Goal: Task Accomplishment & Management: Manage account settings

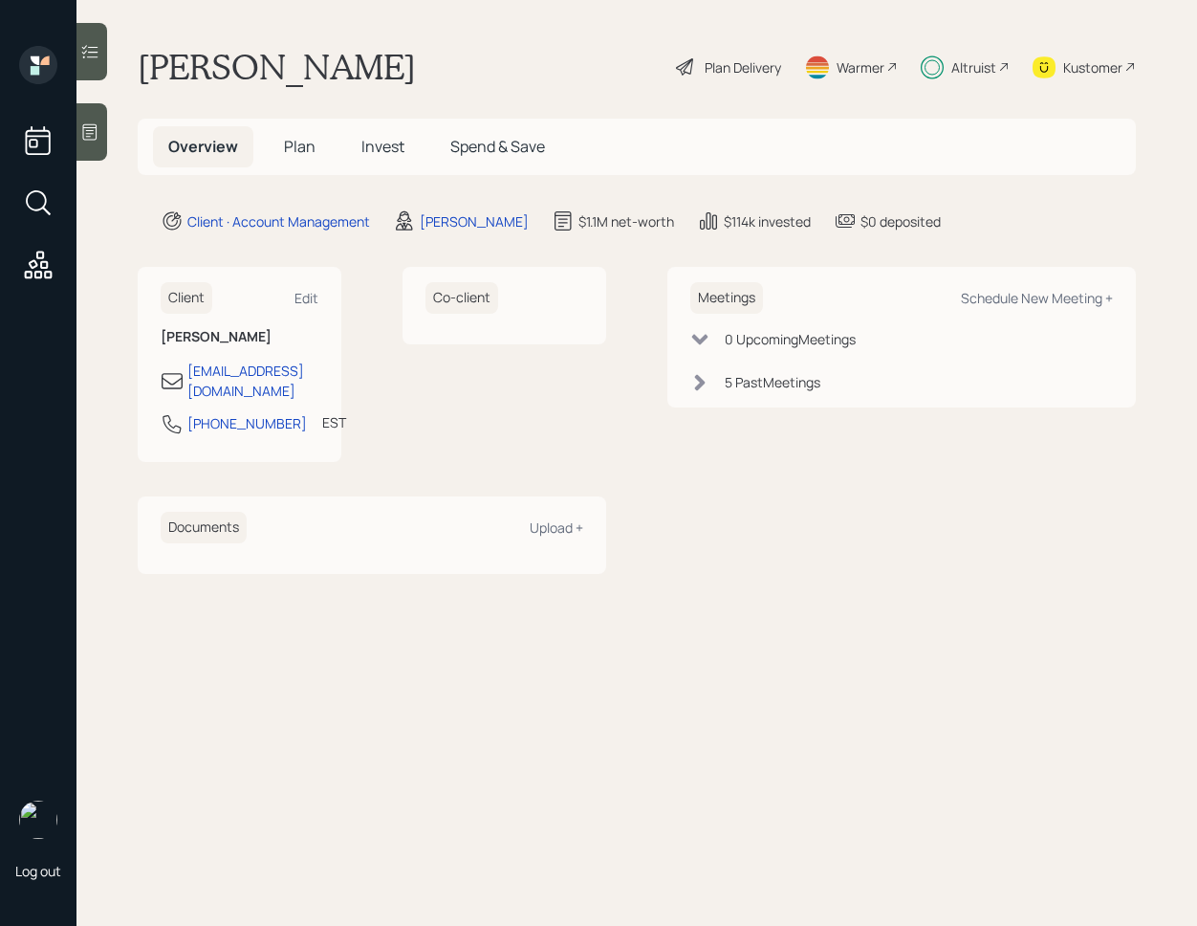
click at [673, 424] on div "Meetings Schedule New Meeting + 0 Upcoming Meeting s 5 Past Meeting s" at bounding box center [902, 420] width 469 height 306
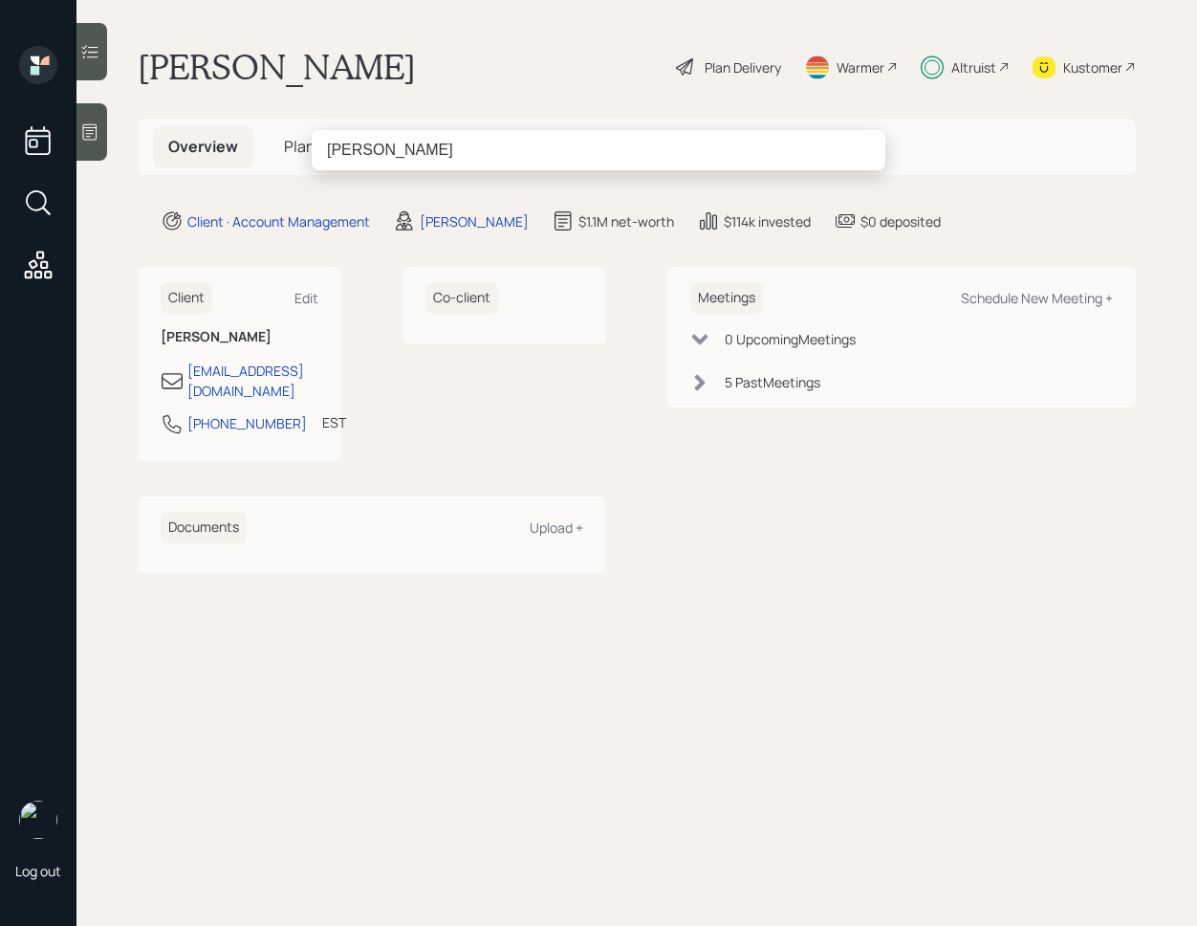
click at [368, 154] on input "[PERSON_NAME]" at bounding box center [599, 150] width 574 height 40
click at [361, 147] on input "[PERSON_NAME]" at bounding box center [599, 150] width 574 height 40
click at [388, 151] on input "[PERSON_NAME] [PERSON_NAME]" at bounding box center [599, 150] width 574 height 40
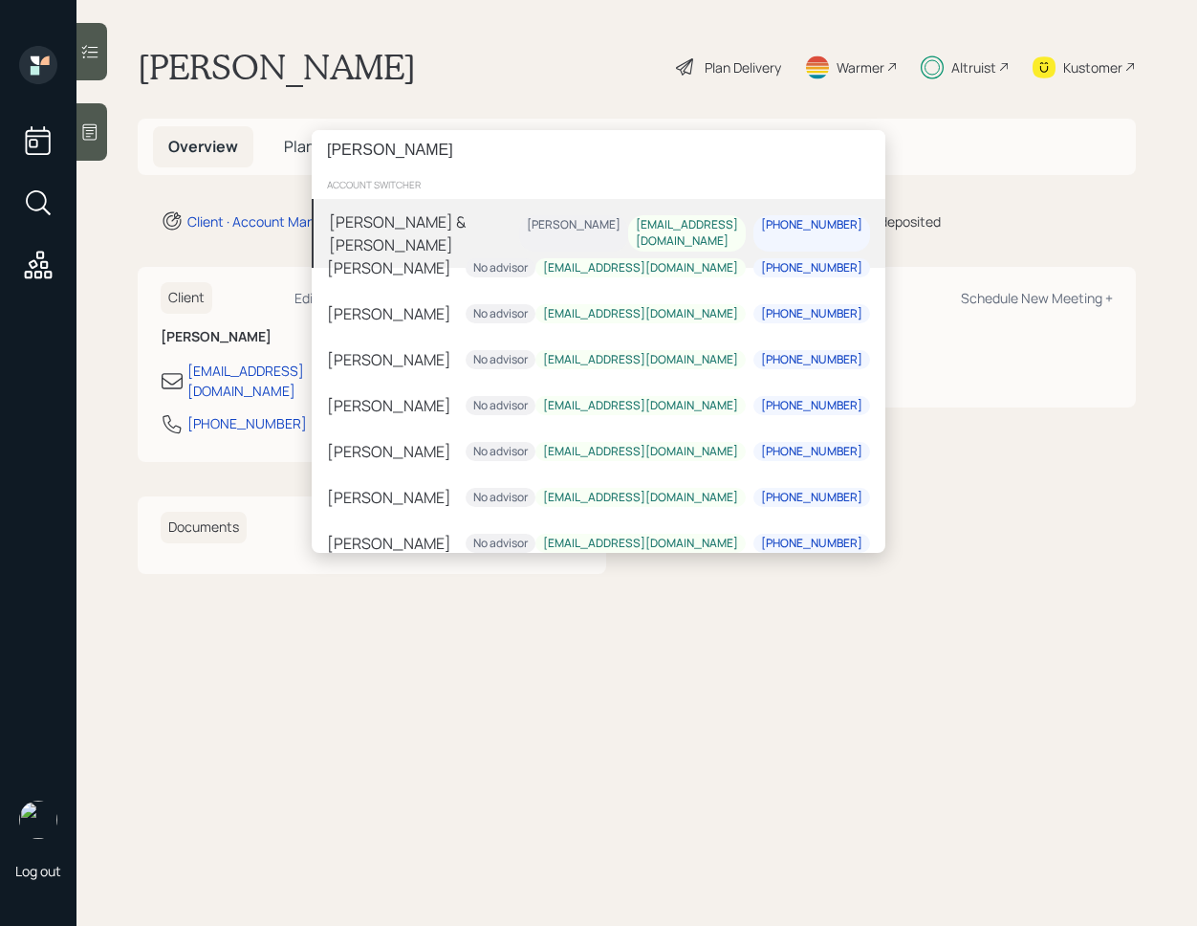
type input "Mary Smith"
click at [432, 225] on div "[PERSON_NAME] & [PERSON_NAME]" at bounding box center [424, 233] width 190 height 46
